Goal: Navigation & Orientation: Find specific page/section

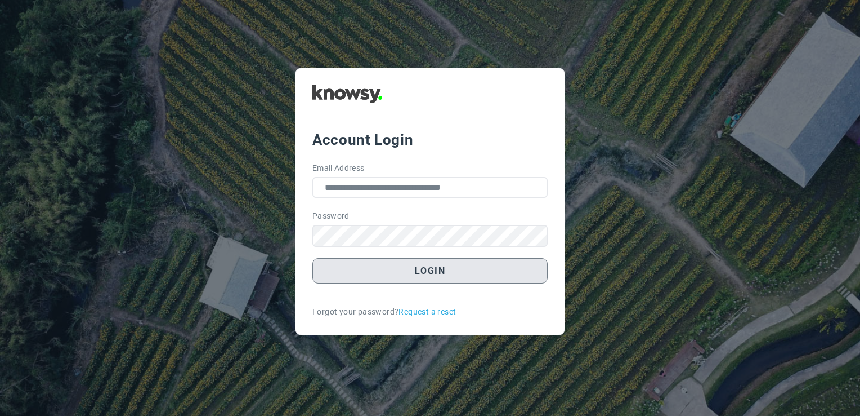
click at [448, 264] on button "Login" at bounding box center [430, 270] width 235 height 25
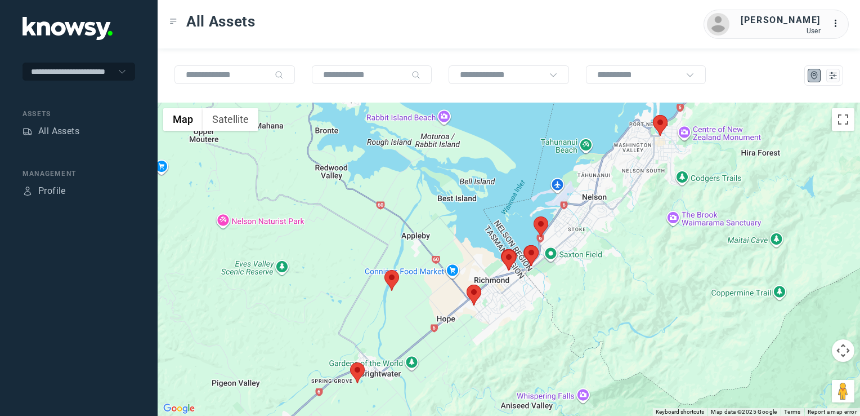
click at [355, 371] on img at bounding box center [357, 372] width 15 height 21
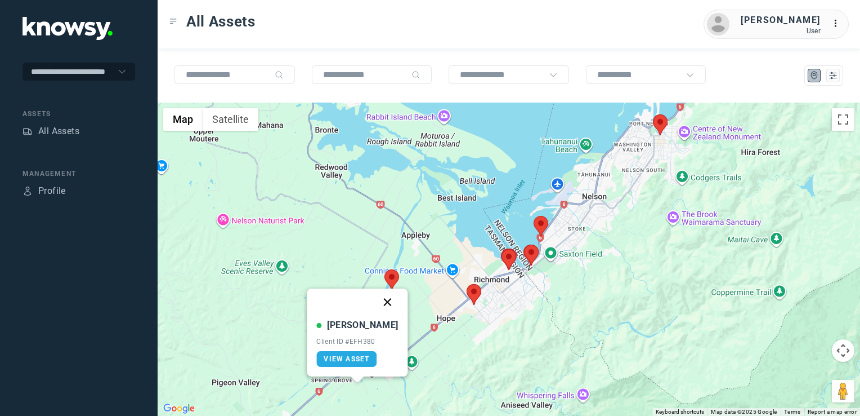
click at [375, 304] on button "Close" at bounding box center [387, 301] width 27 height 27
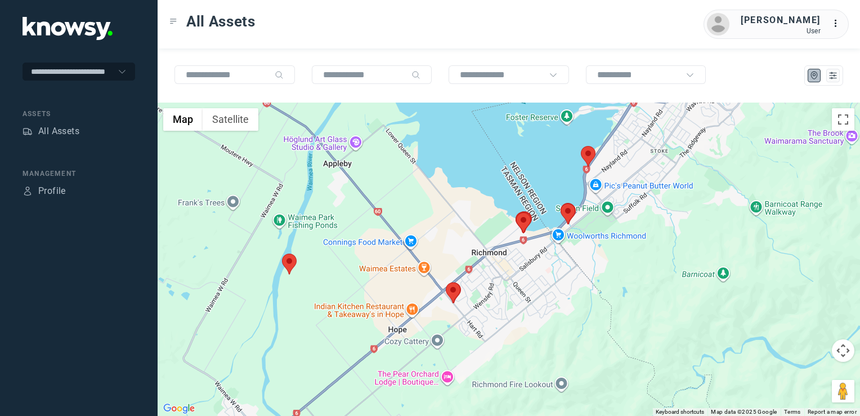
click at [456, 291] on img at bounding box center [453, 292] width 15 height 21
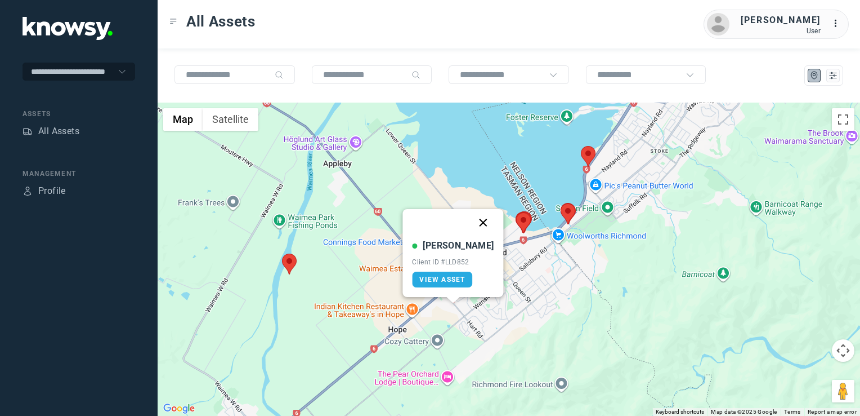
click at [470, 225] on button "Close" at bounding box center [483, 222] width 27 height 27
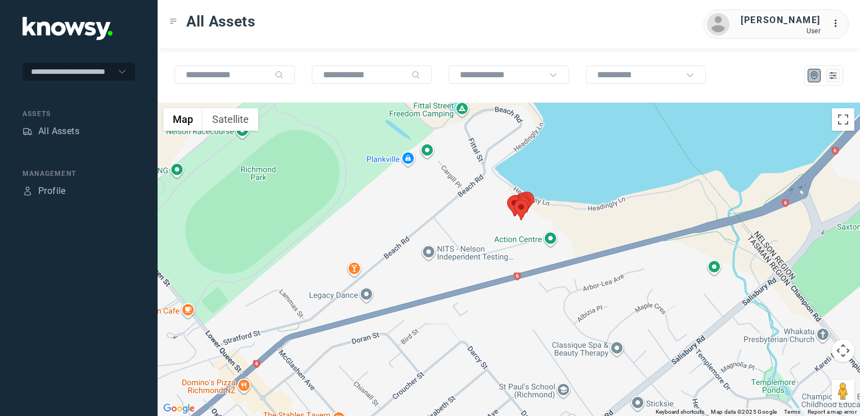
drag, startPoint x: 617, startPoint y: 248, endPoint x: 537, endPoint y: 292, distance: 91.5
click at [551, 282] on div "To navigate, press the arrow keys." at bounding box center [509, 258] width 703 height 313
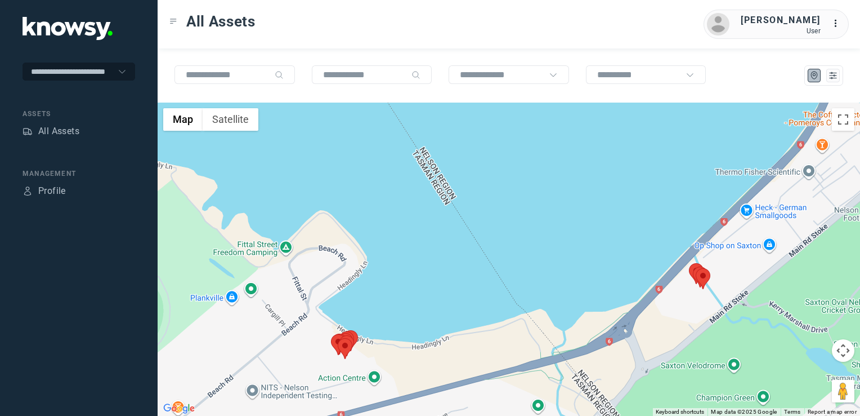
drag, startPoint x: 730, startPoint y: 265, endPoint x: 696, endPoint y: 287, distance: 40.6
click at [706, 276] on div at bounding box center [509, 258] width 703 height 313
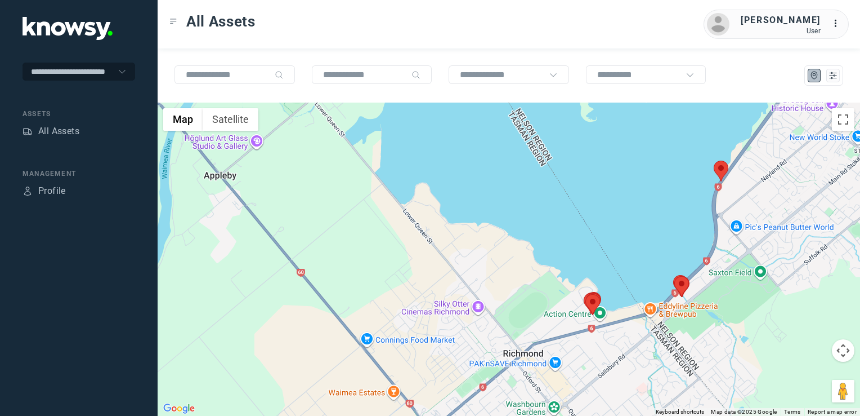
click at [737, 258] on div at bounding box center [509, 258] width 703 height 313
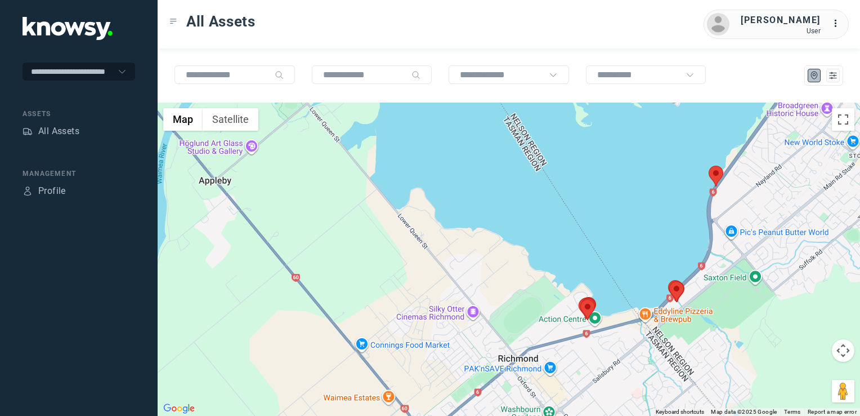
click at [716, 175] on img at bounding box center [716, 176] width 15 height 21
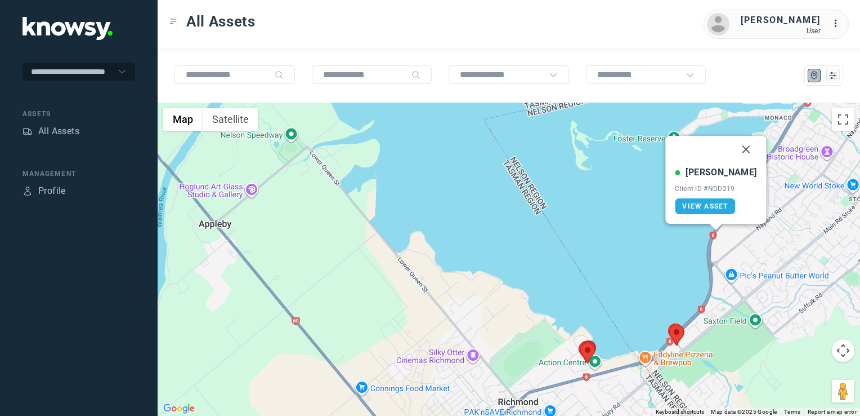
drag, startPoint x: 733, startPoint y: 150, endPoint x: 705, endPoint y: 174, distance: 36.7
click at [733, 150] on button "Close" at bounding box center [746, 149] width 27 height 27
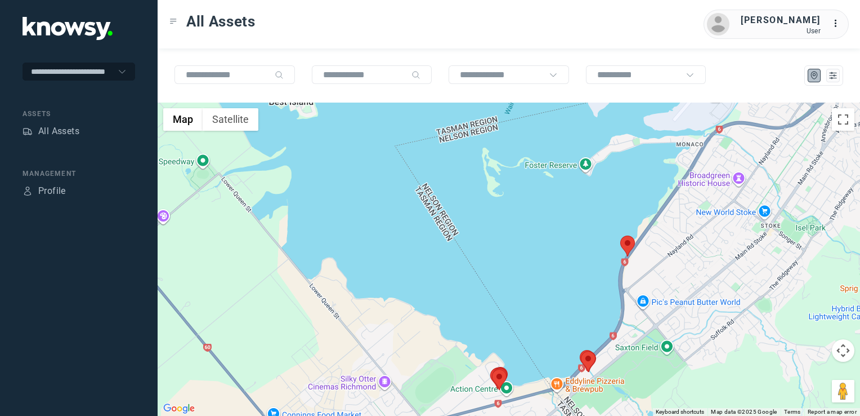
drag, startPoint x: 720, startPoint y: 262, endPoint x: 677, endPoint y: 301, distance: 57.8
click at [683, 292] on div "To navigate, press the arrow keys." at bounding box center [509, 258] width 703 height 313
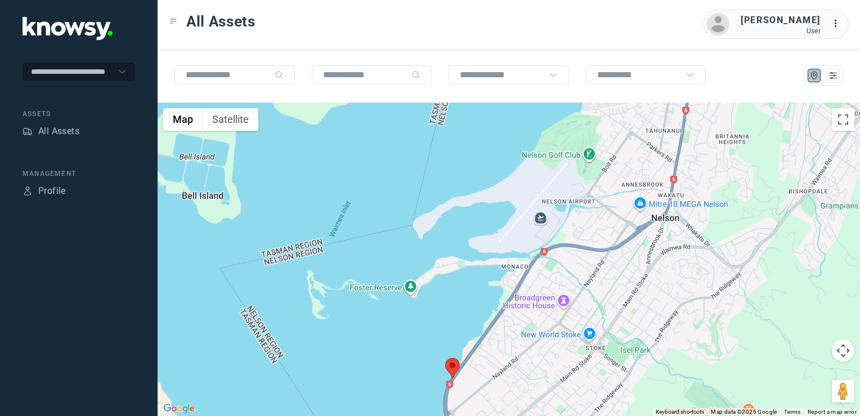
drag, startPoint x: 689, startPoint y: 262, endPoint x: 674, endPoint y: 273, distance: 19.1
click at [677, 271] on div at bounding box center [509, 258] width 703 height 313
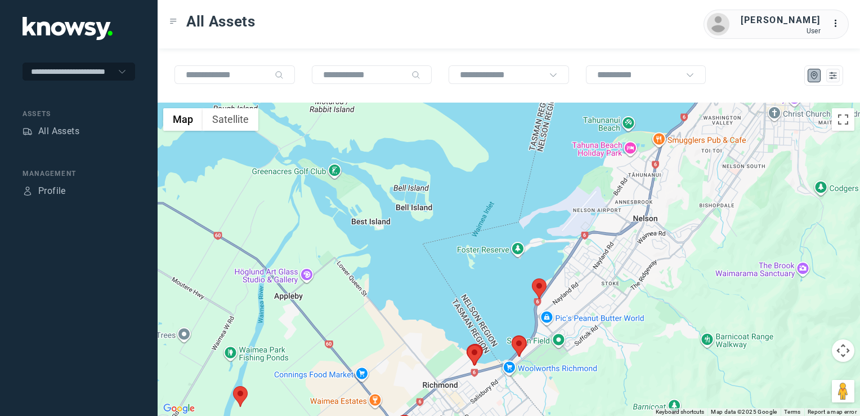
drag, startPoint x: 666, startPoint y: 217, endPoint x: 565, endPoint y: 356, distance: 171.8
click at [565, 356] on div at bounding box center [509, 258] width 703 height 313
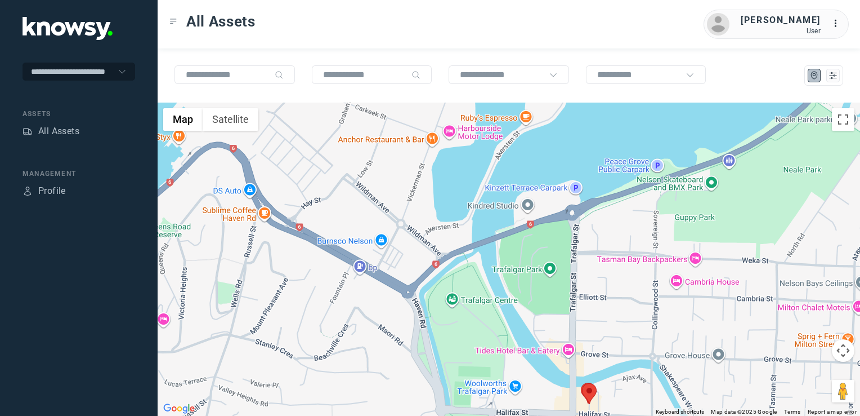
click at [581, 352] on div at bounding box center [509, 258] width 703 height 313
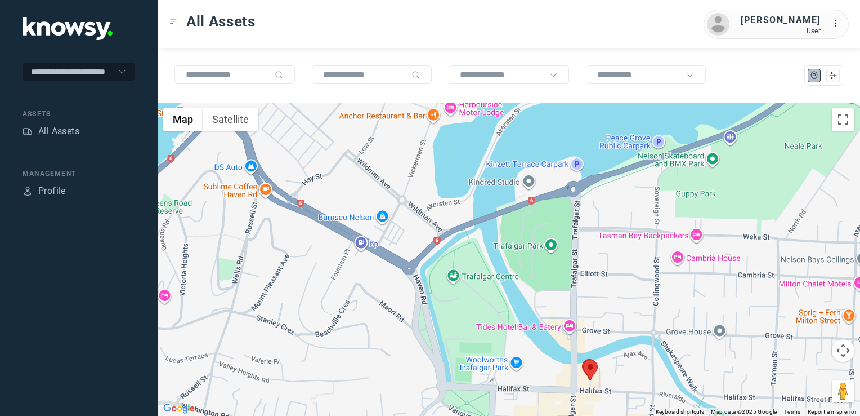
click at [587, 376] on img at bounding box center [590, 369] width 15 height 21
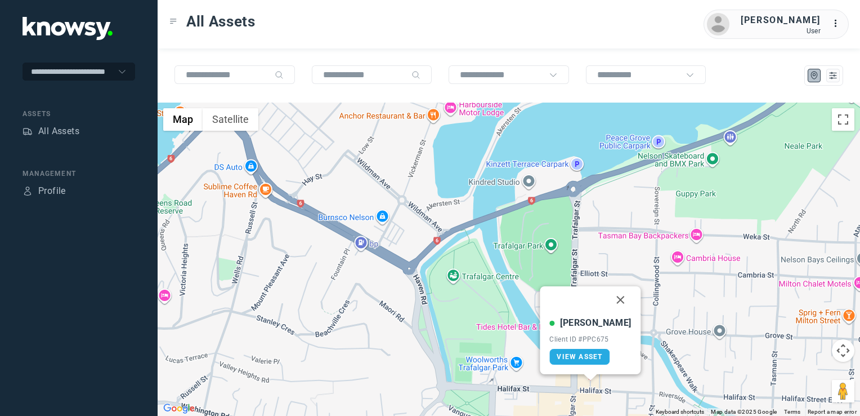
click at [608, 303] on button "Close" at bounding box center [621, 299] width 27 height 27
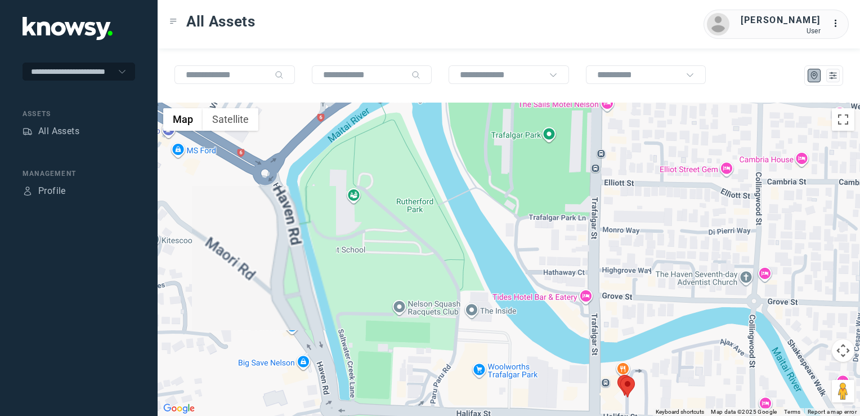
click at [561, 305] on div "To navigate, press the arrow keys." at bounding box center [509, 258] width 703 height 313
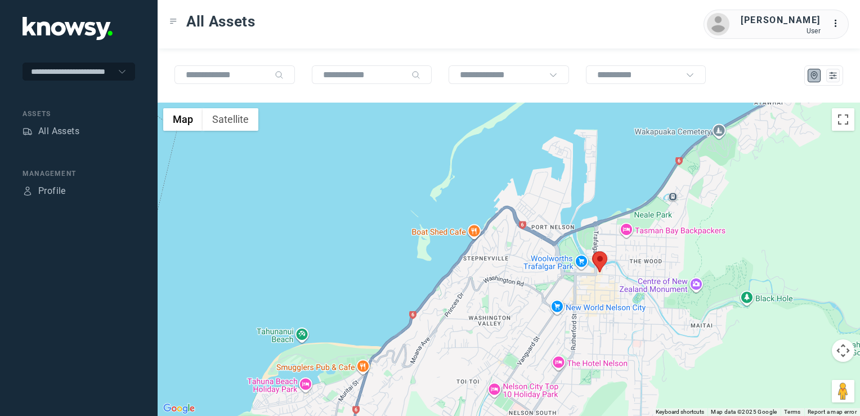
drag, startPoint x: 537, startPoint y: 271, endPoint x: 593, endPoint y: 235, distance: 66.9
click at [574, 246] on div at bounding box center [509, 258] width 703 height 313
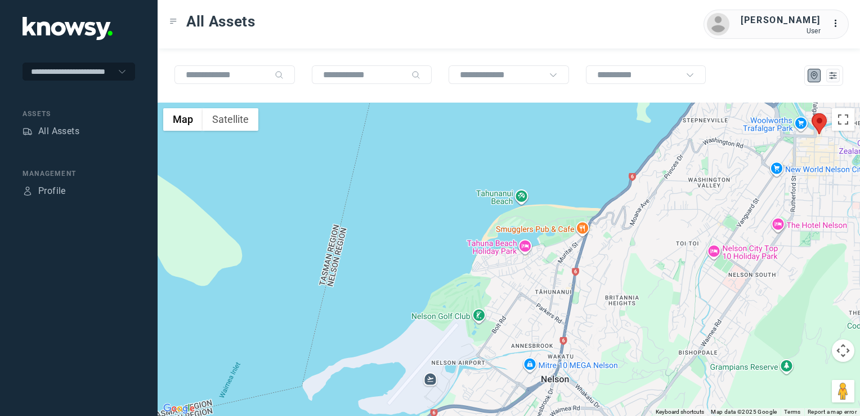
drag, startPoint x: 552, startPoint y: 305, endPoint x: 574, endPoint y: 284, distance: 30.7
click at [572, 286] on div at bounding box center [509, 258] width 703 height 313
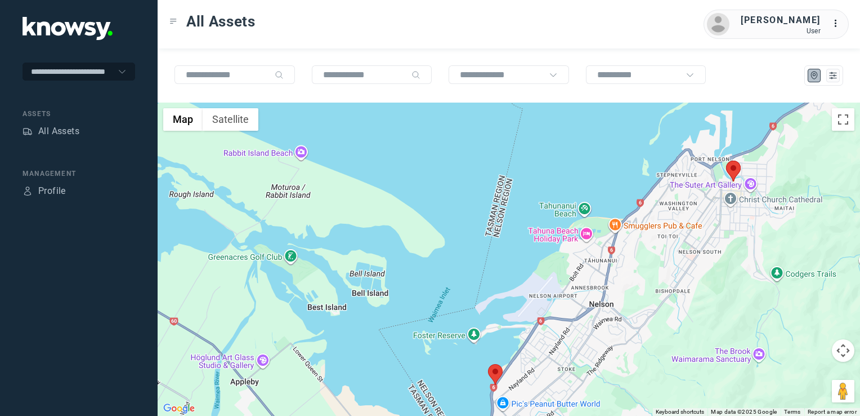
drag, startPoint x: 592, startPoint y: 296, endPoint x: 658, endPoint y: 254, distance: 78.3
click at [644, 261] on div at bounding box center [509, 258] width 703 height 313
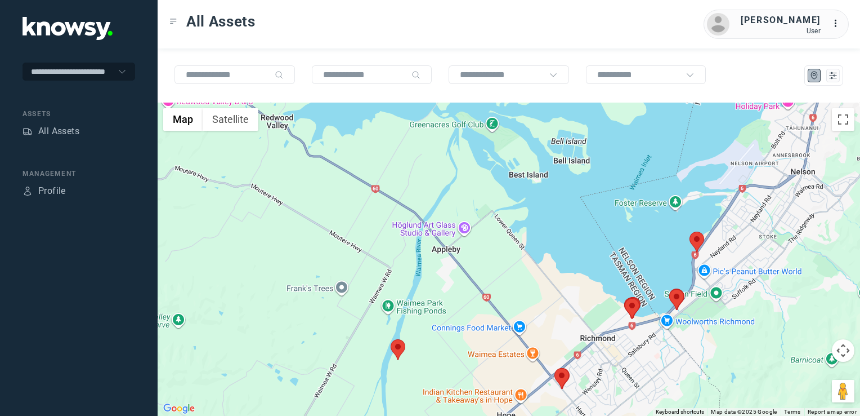
click at [694, 239] on img at bounding box center [697, 241] width 15 height 21
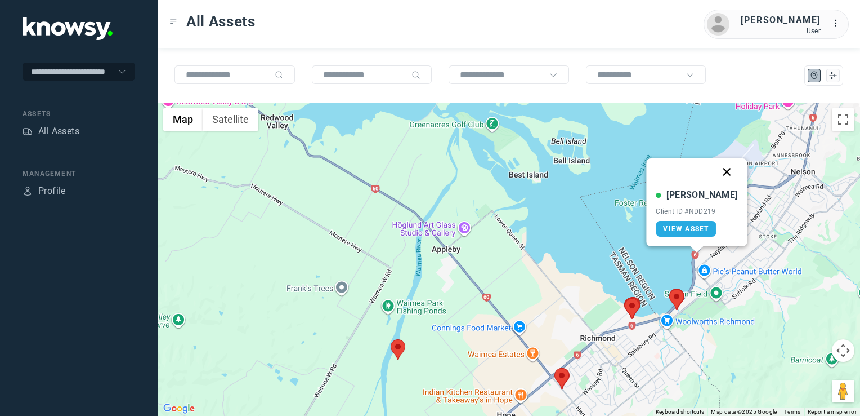
click at [714, 175] on button "Close" at bounding box center [727, 171] width 27 height 27
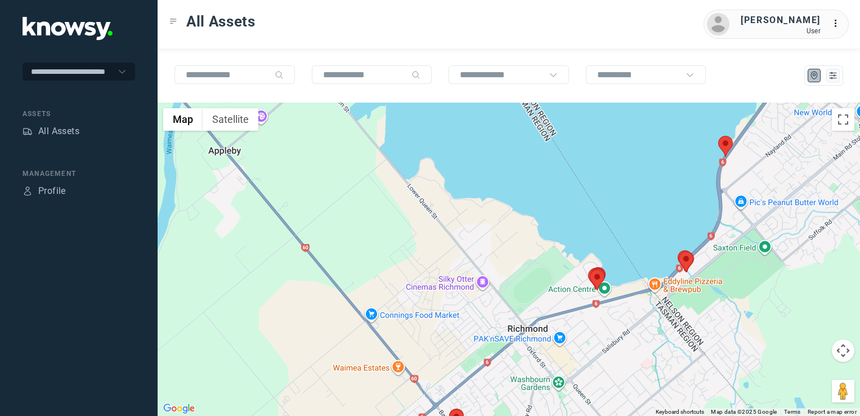
drag, startPoint x: 457, startPoint y: 294, endPoint x: 628, endPoint y: 280, distance: 171.2
click at [613, 283] on div "To navigate, press the arrow keys." at bounding box center [509, 258] width 703 height 313
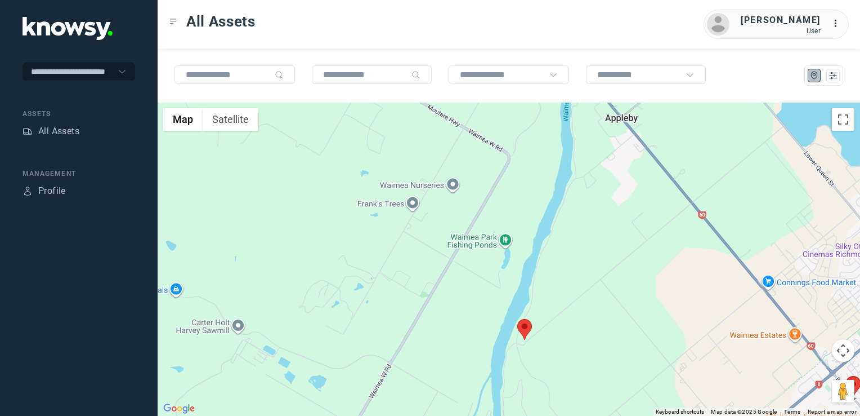
drag, startPoint x: 667, startPoint y: 312, endPoint x: 505, endPoint y: 293, distance: 163.2
click at [512, 295] on div at bounding box center [509, 258] width 703 height 313
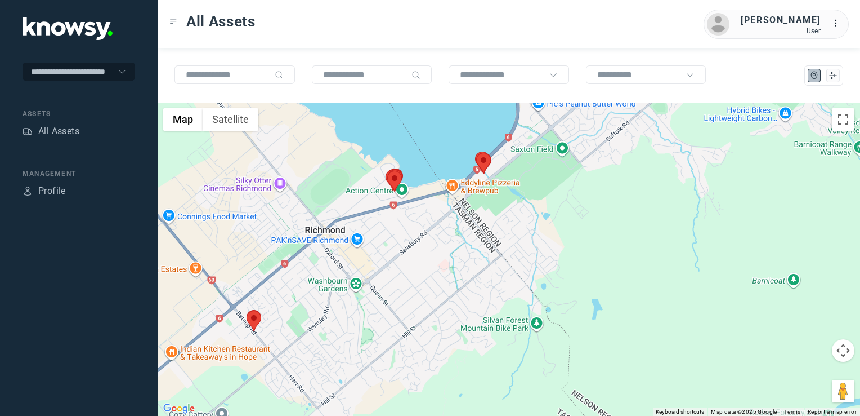
drag, startPoint x: 534, startPoint y: 256, endPoint x: 534, endPoint y: 311, distance: 54.6
click at [534, 311] on div at bounding box center [509, 258] width 703 height 313
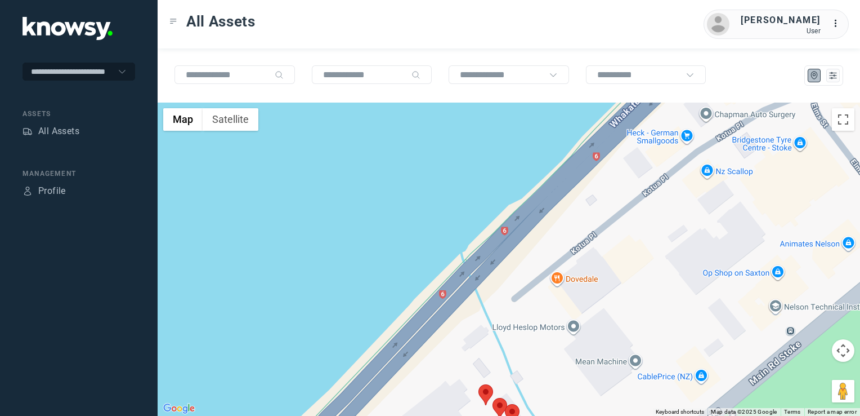
drag, startPoint x: 523, startPoint y: 301, endPoint x: 505, endPoint y: 204, distance: 98.6
click at [507, 213] on div at bounding box center [509, 258] width 703 height 313
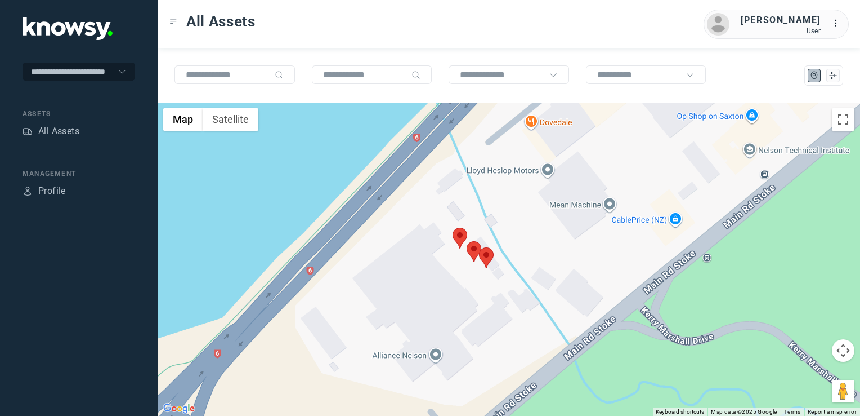
click at [460, 239] on img at bounding box center [460, 238] width 15 height 21
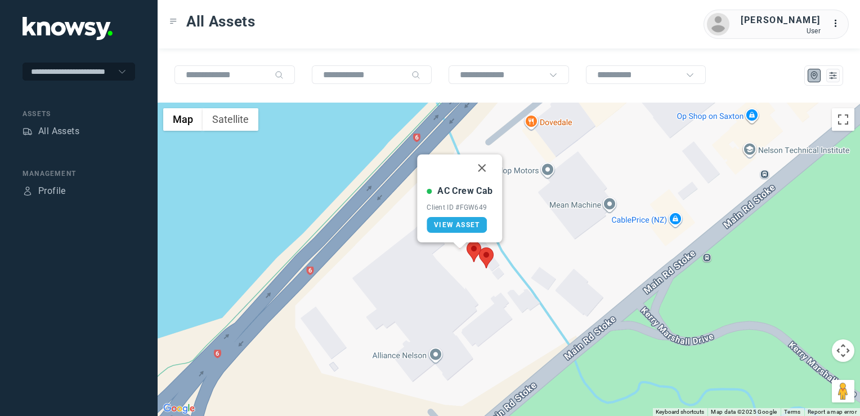
click at [466, 247] on div at bounding box center [460, 245] width 14 height 7
click at [469, 248] on img at bounding box center [474, 251] width 15 height 21
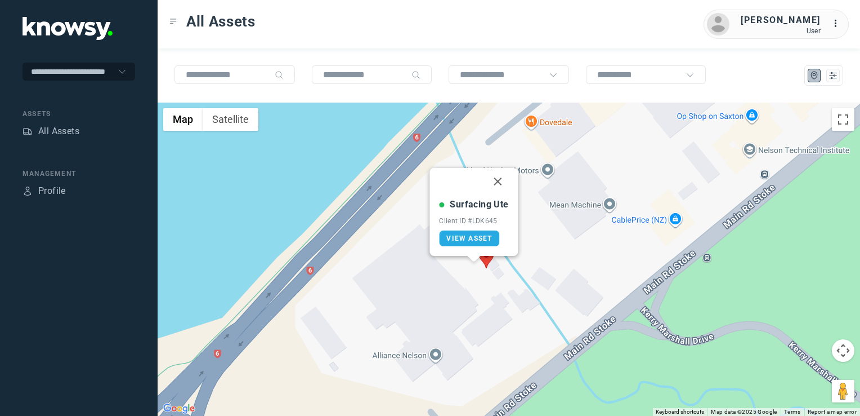
click at [489, 260] on img at bounding box center [486, 257] width 15 height 21
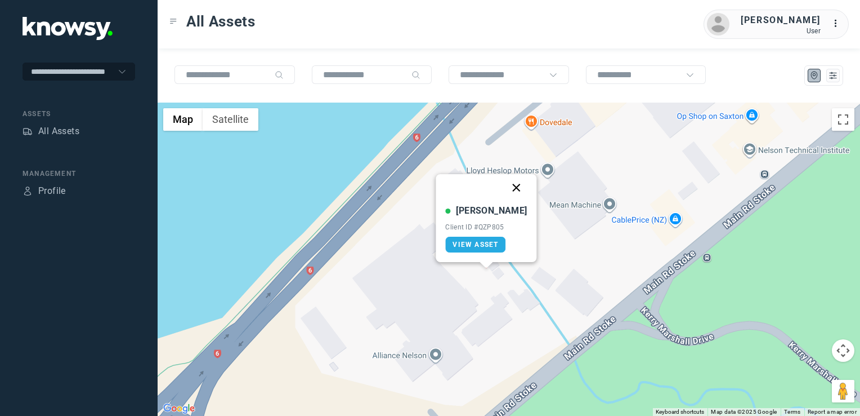
click at [503, 186] on button "Close" at bounding box center [516, 187] width 27 height 27
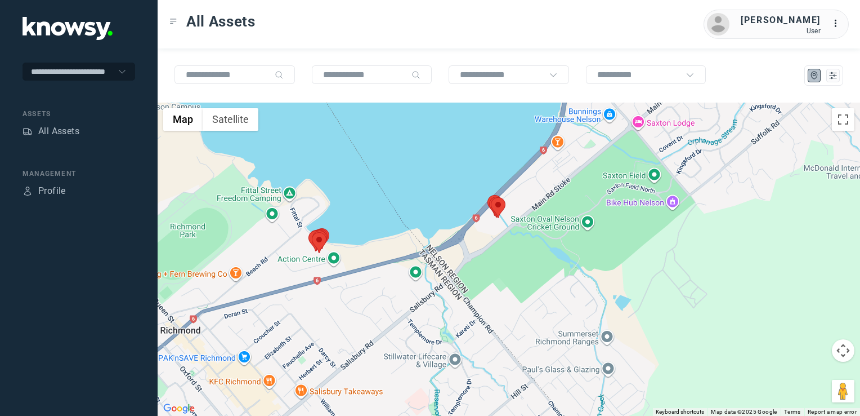
drag, startPoint x: 406, startPoint y: 208, endPoint x: 482, endPoint y: 192, distance: 77.6
click at [449, 197] on div "To navigate, press the arrow keys." at bounding box center [509, 258] width 703 height 313
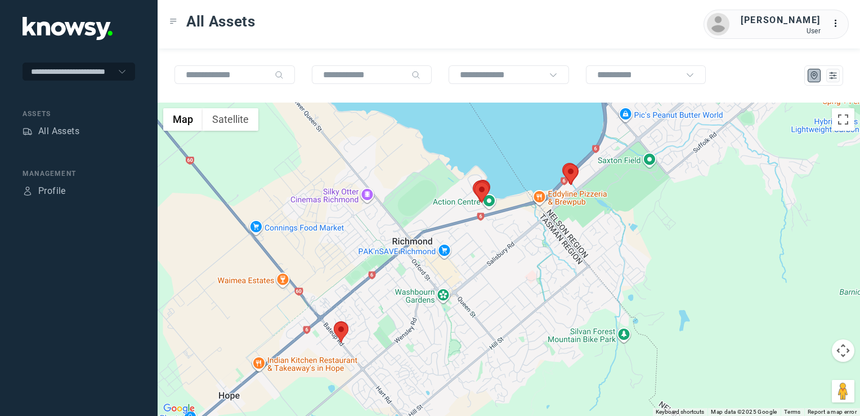
drag, startPoint x: 472, startPoint y: 256, endPoint x: 547, endPoint y: 257, distance: 75.5
click at [536, 257] on div at bounding box center [509, 258] width 703 height 313
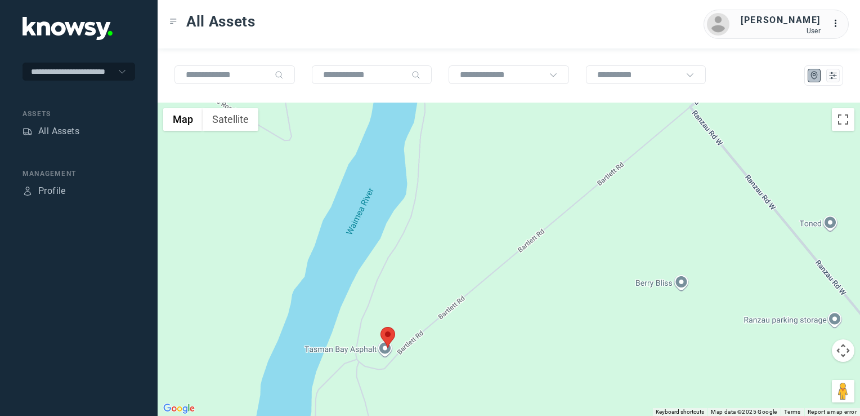
drag, startPoint x: 408, startPoint y: 275, endPoint x: 435, endPoint y: 244, distance: 40.3
click at [426, 252] on div at bounding box center [509, 258] width 703 height 313
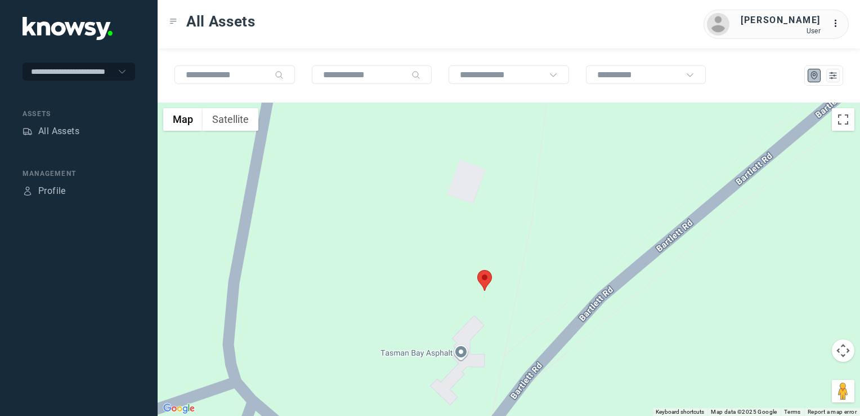
click at [485, 283] on img at bounding box center [485, 280] width 15 height 21
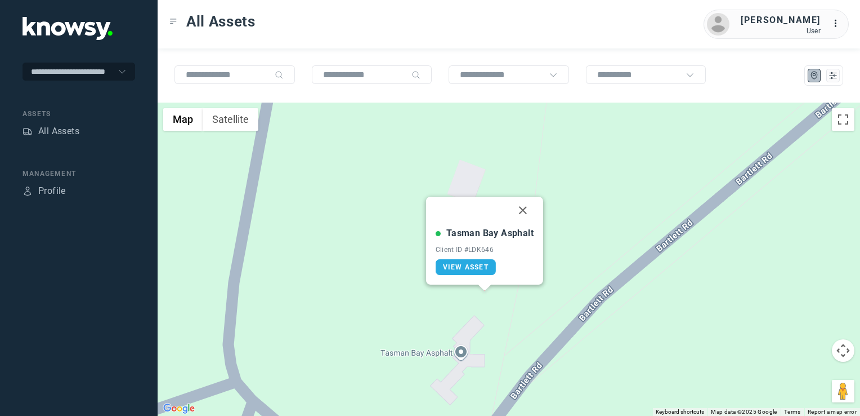
click at [520, 206] on button "Close" at bounding box center [523, 210] width 27 height 27
